Goal: Information Seeking & Learning: Find contact information

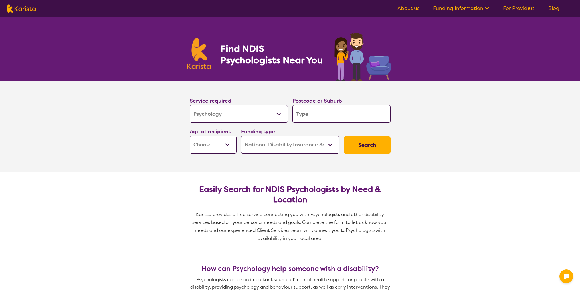
select select "Psychology"
select select "NDIS"
select select "Psychology"
select select "NDIS"
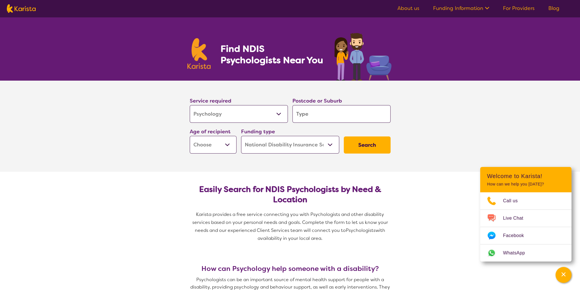
click at [314, 116] on input "search" at bounding box center [341, 114] width 98 height 18
type input "L"
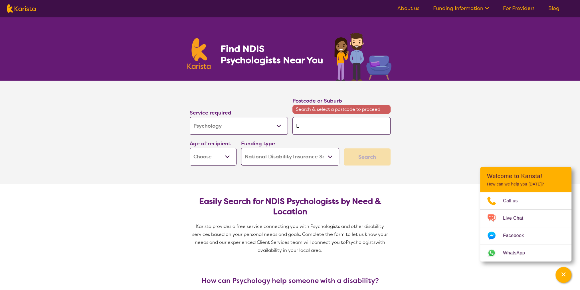
type input "Le"
type input "Leu"
type input "Leum"
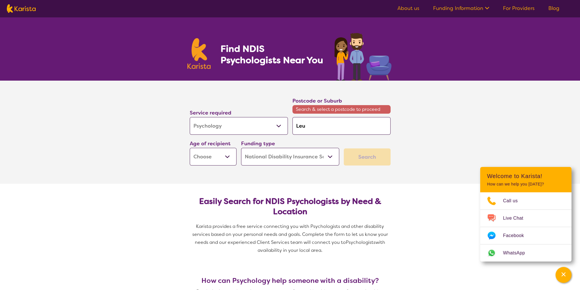
type input "Leum"
type input "Leume"
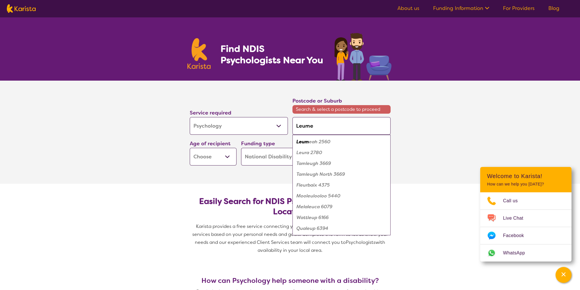
type input "Leumea"
type input "Leumeah"
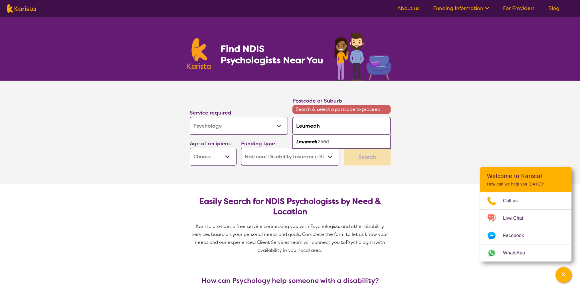
click at [319, 142] on em "2560" at bounding box center [323, 142] width 12 height 6
type input "2560"
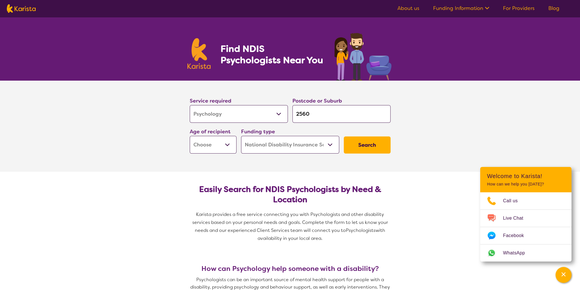
click at [228, 146] on select "Early Childhood - 0 to 9 Child - 10 to 11 Adolescent - 12 to 17 Adult - 18 to 6…" at bounding box center [213, 145] width 47 height 18
select select "AG"
click at [190, 136] on select "Early Childhood - 0 to 9 Child - 10 to 11 Adolescent - 12 to 17 Adult - 18 to 6…" at bounding box center [213, 145] width 47 height 18
select select "AG"
click at [370, 143] on button "Search" at bounding box center [367, 145] width 47 height 17
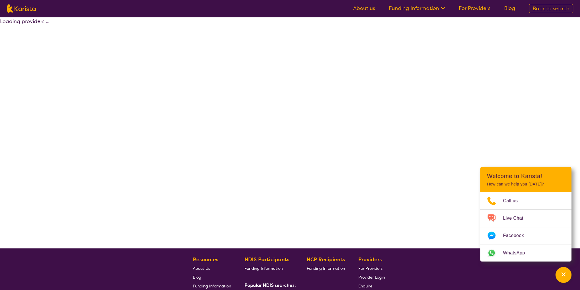
select select "by_score"
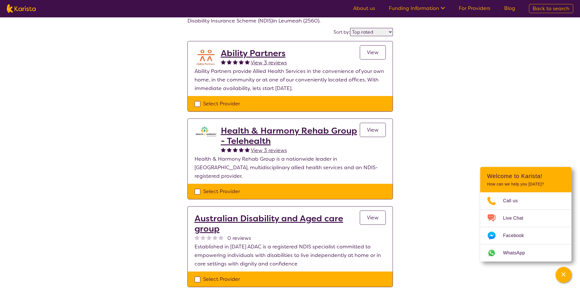
scroll to position [29, 0]
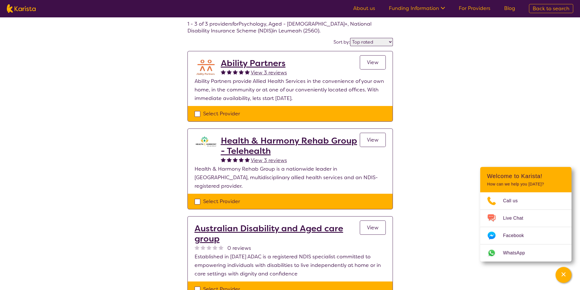
click at [369, 61] on span "View" at bounding box center [373, 62] width 12 height 7
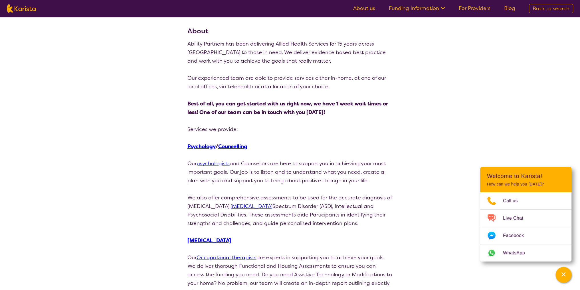
scroll to position [57, 0]
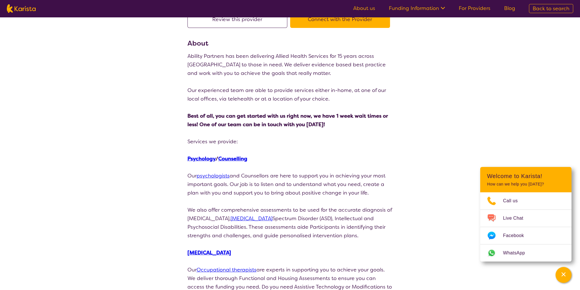
select select "by_score"
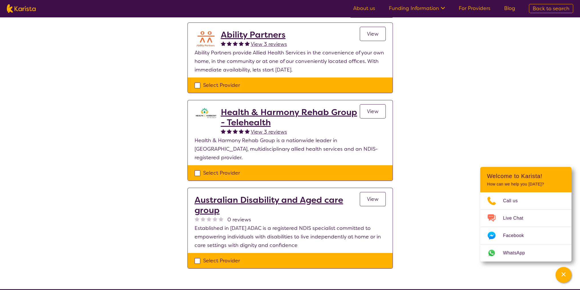
scroll to position [29, 0]
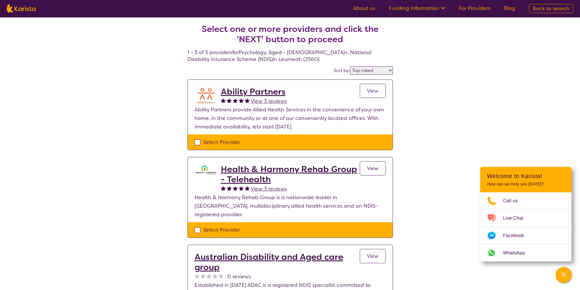
select select "Psychology"
select select "AG"
select select "NDIS"
select select "Psychology"
select select "AG"
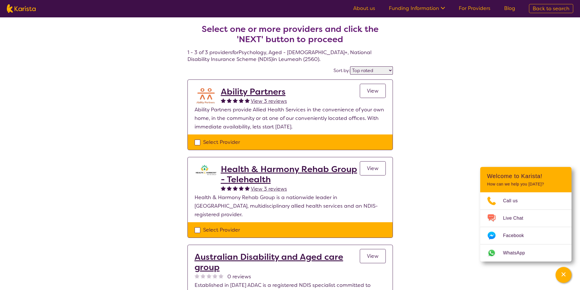
select select "NDIS"
